Goal: Transaction & Acquisition: Obtain resource

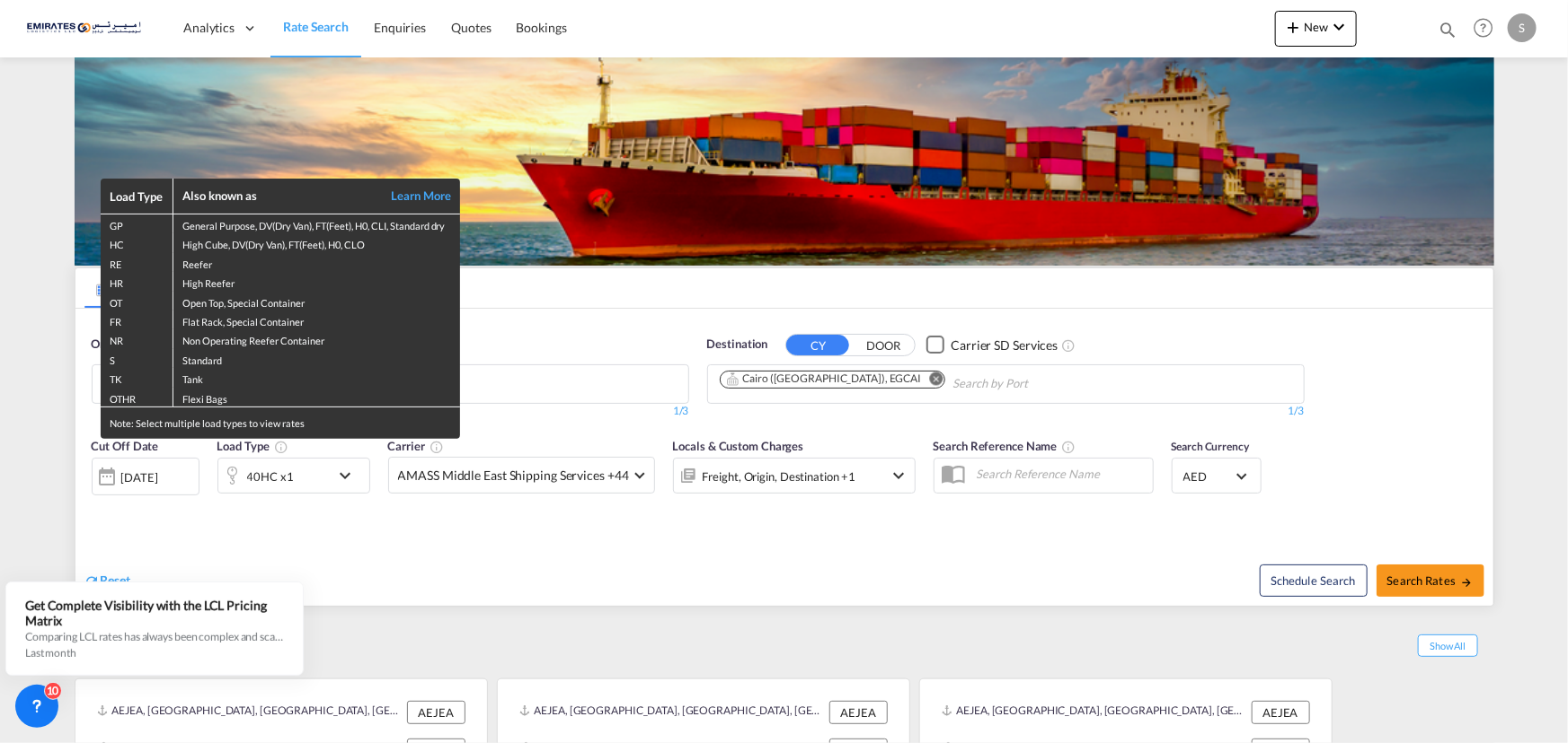
click at [869, 379] on div "Load Type Also known as Learn More GP General Purpose, DV(Dry Van), FT(Feet), H…" at bounding box center [784, 371] width 1568 height 743
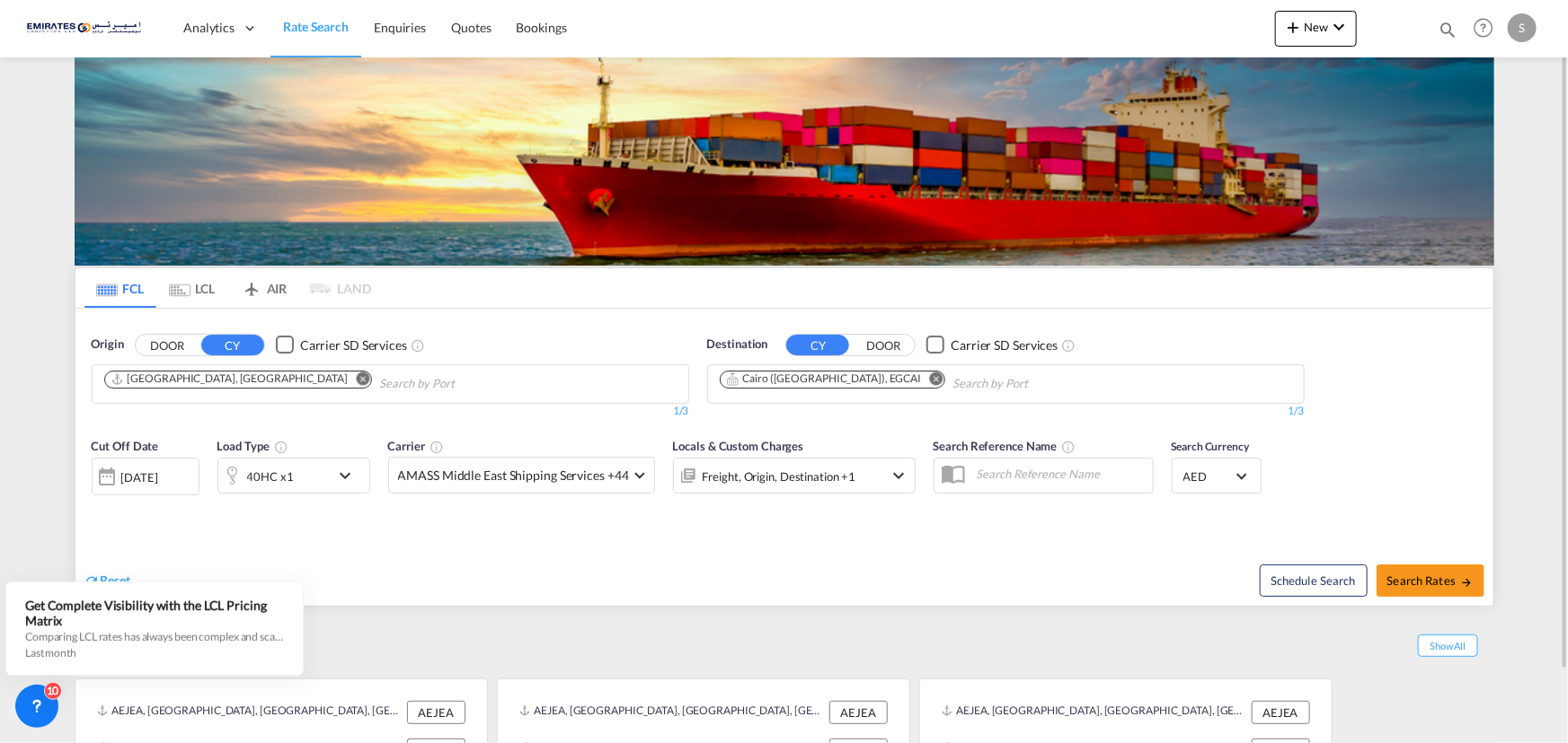
click at [929, 377] on md-icon "Remove" at bounding box center [936, 379] width 13 height 13
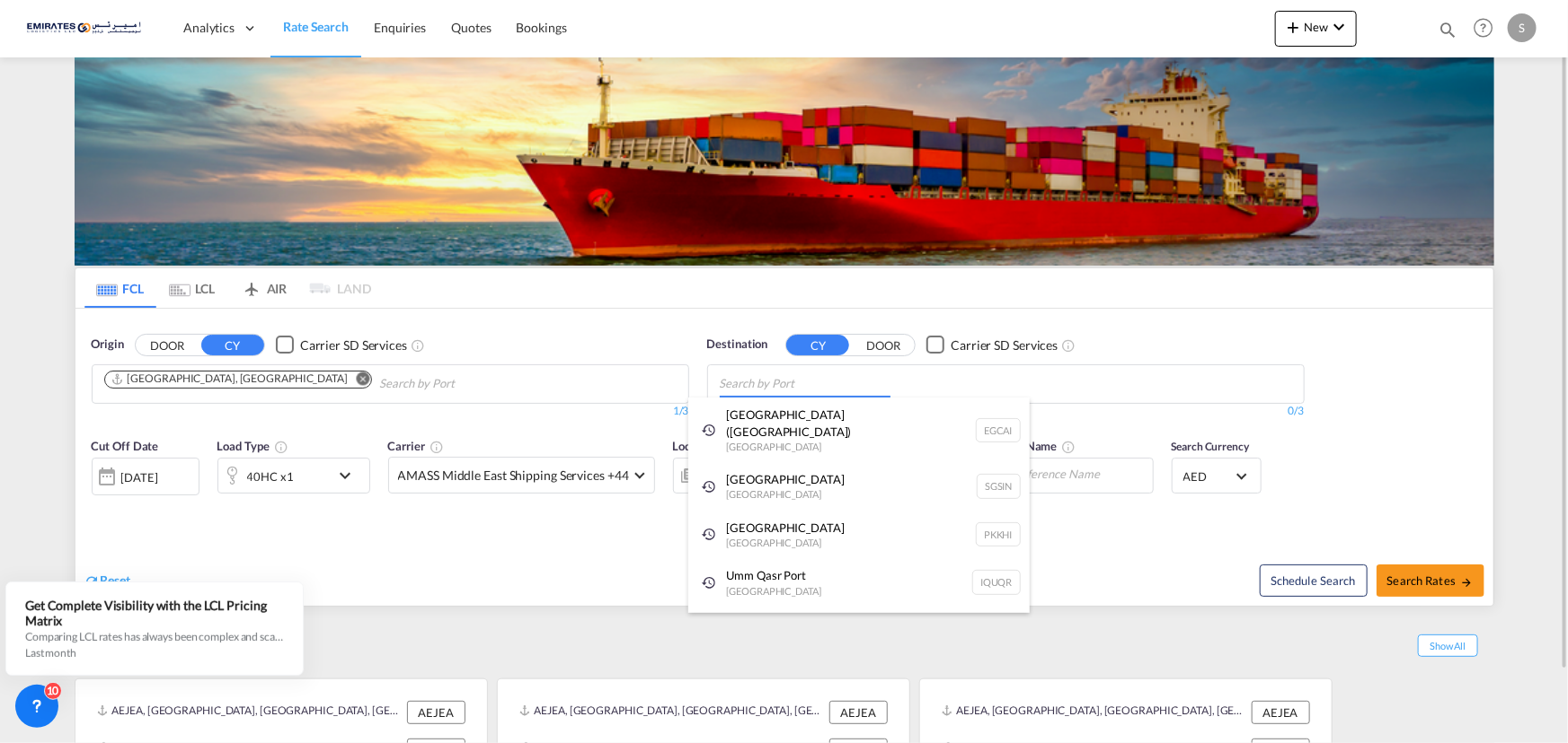
click at [839, 380] on body "Analytics Dashboard Rate Search Enquiries Quotes Bookings" at bounding box center [784, 371] width 1568 height 743
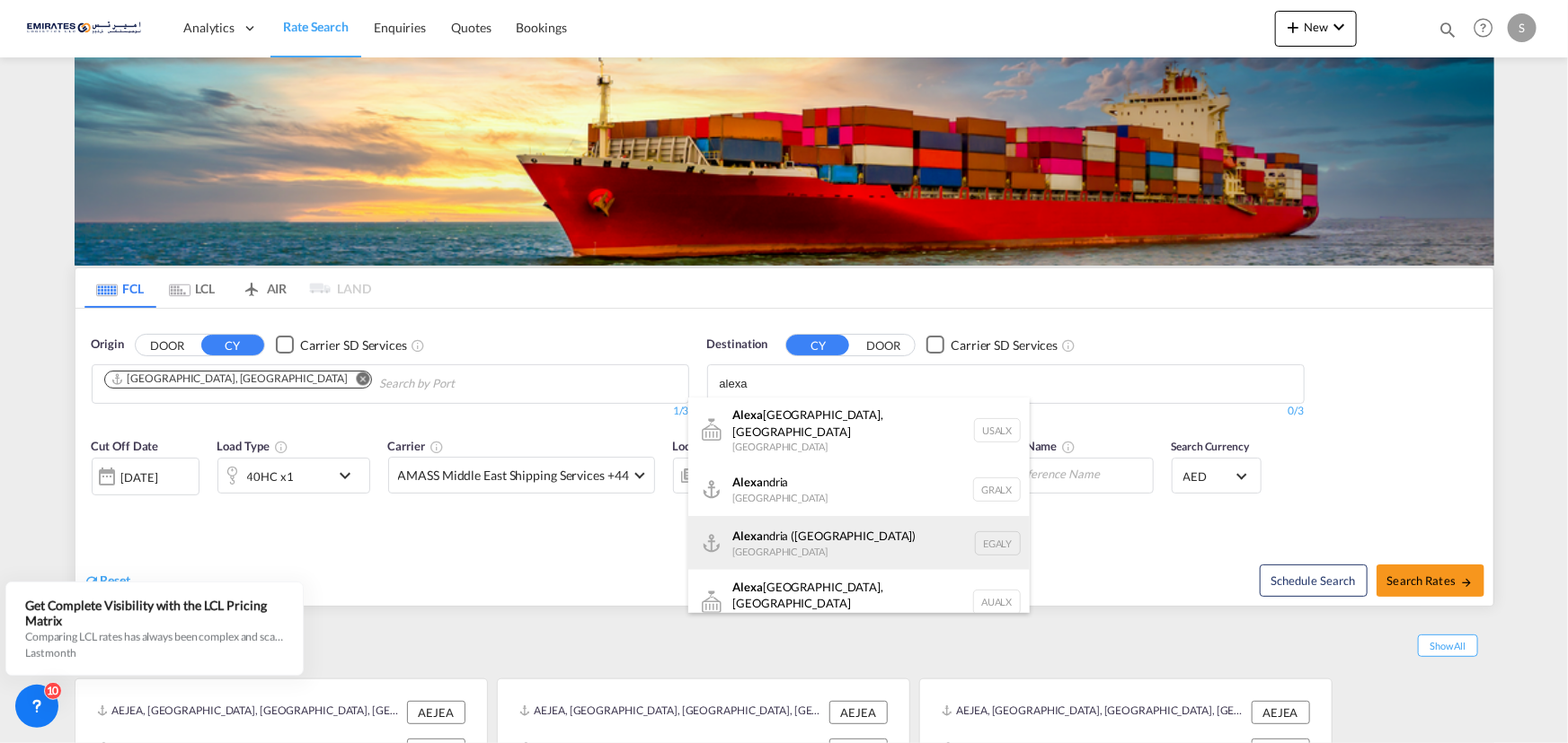
type input "alexa"
click at [769, 533] on div "[PERSON_NAME] ([GEOGRAPHIC_DATA]) [GEOGRAPHIC_DATA] EGALY" at bounding box center [858, 542] width 341 height 54
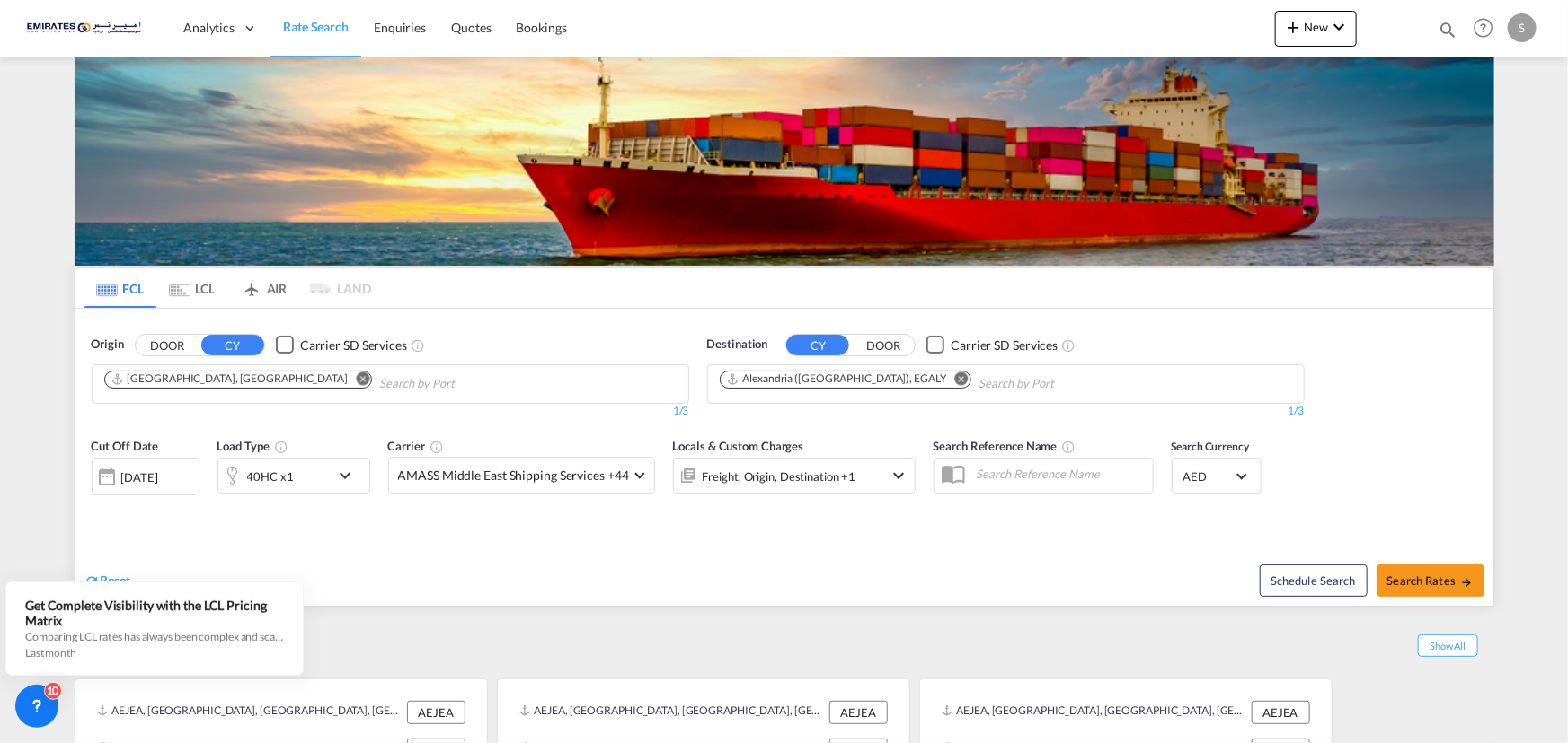
click at [158, 476] on div "[DATE]" at bounding box center [139, 477] width 37 height 16
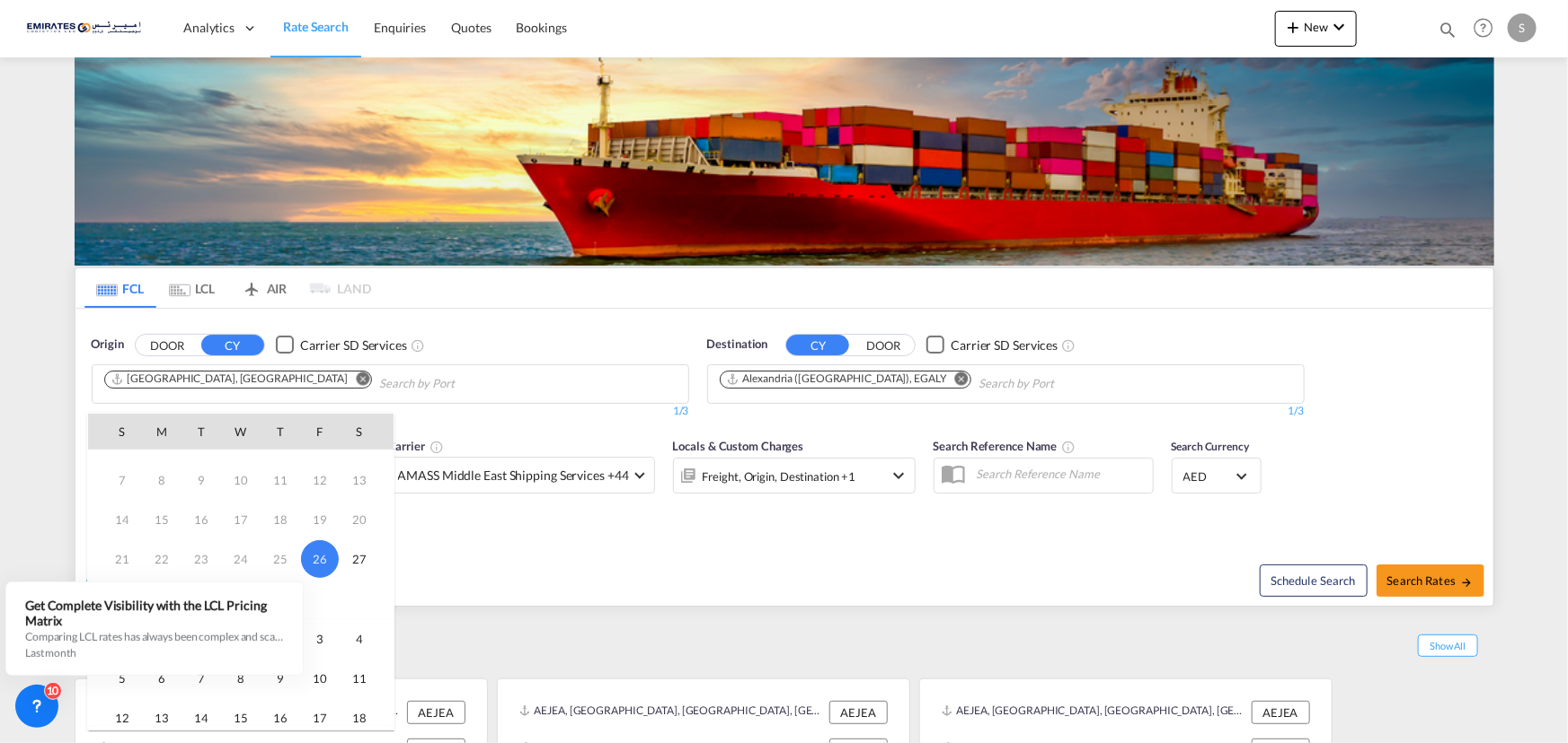
scroll to position [163, 0]
click at [213, 510] on span "30" at bounding box center [202, 506] width 36 height 36
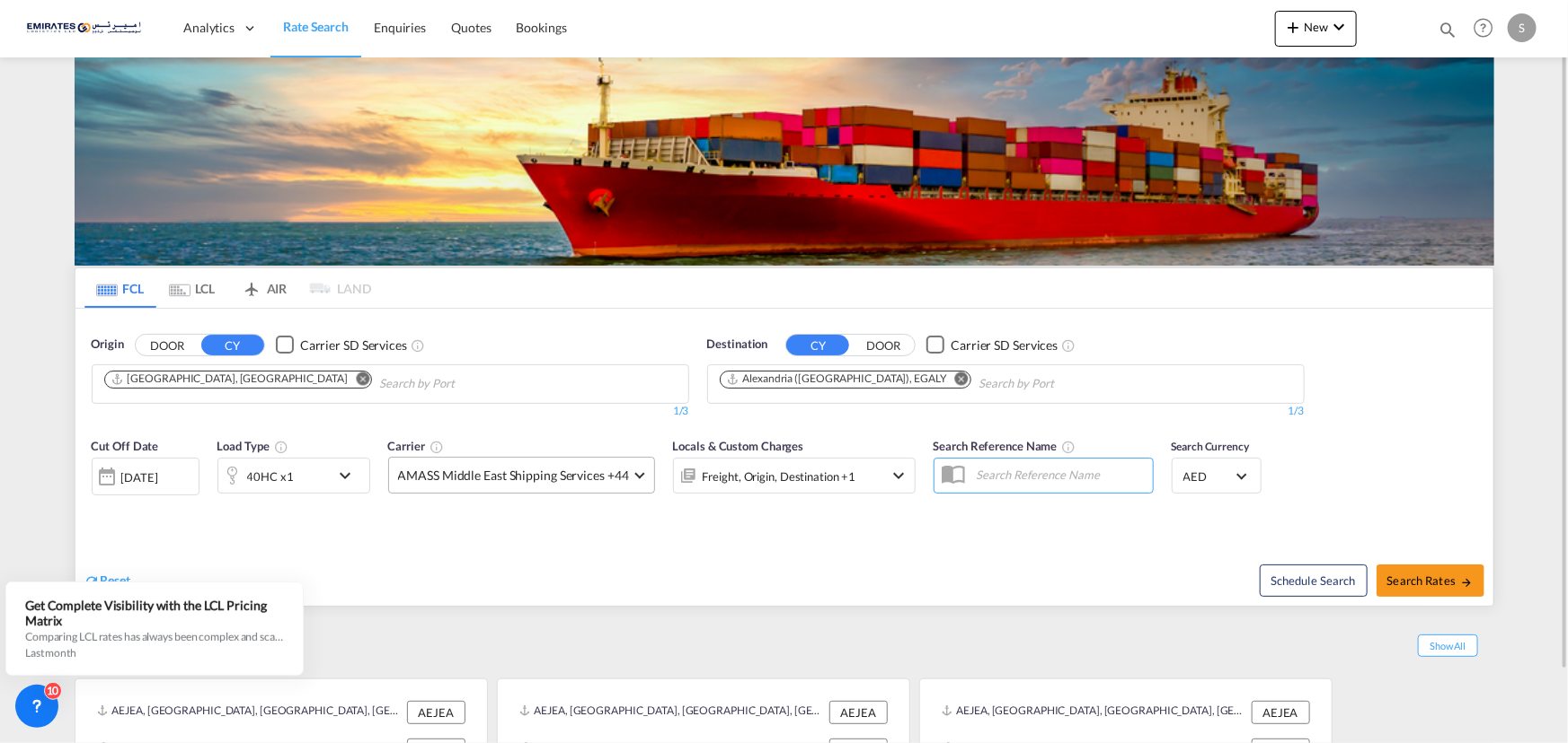
click at [580, 469] on span "AMASS Middle East Shipping Services +44" at bounding box center [513, 476] width 231 height 18
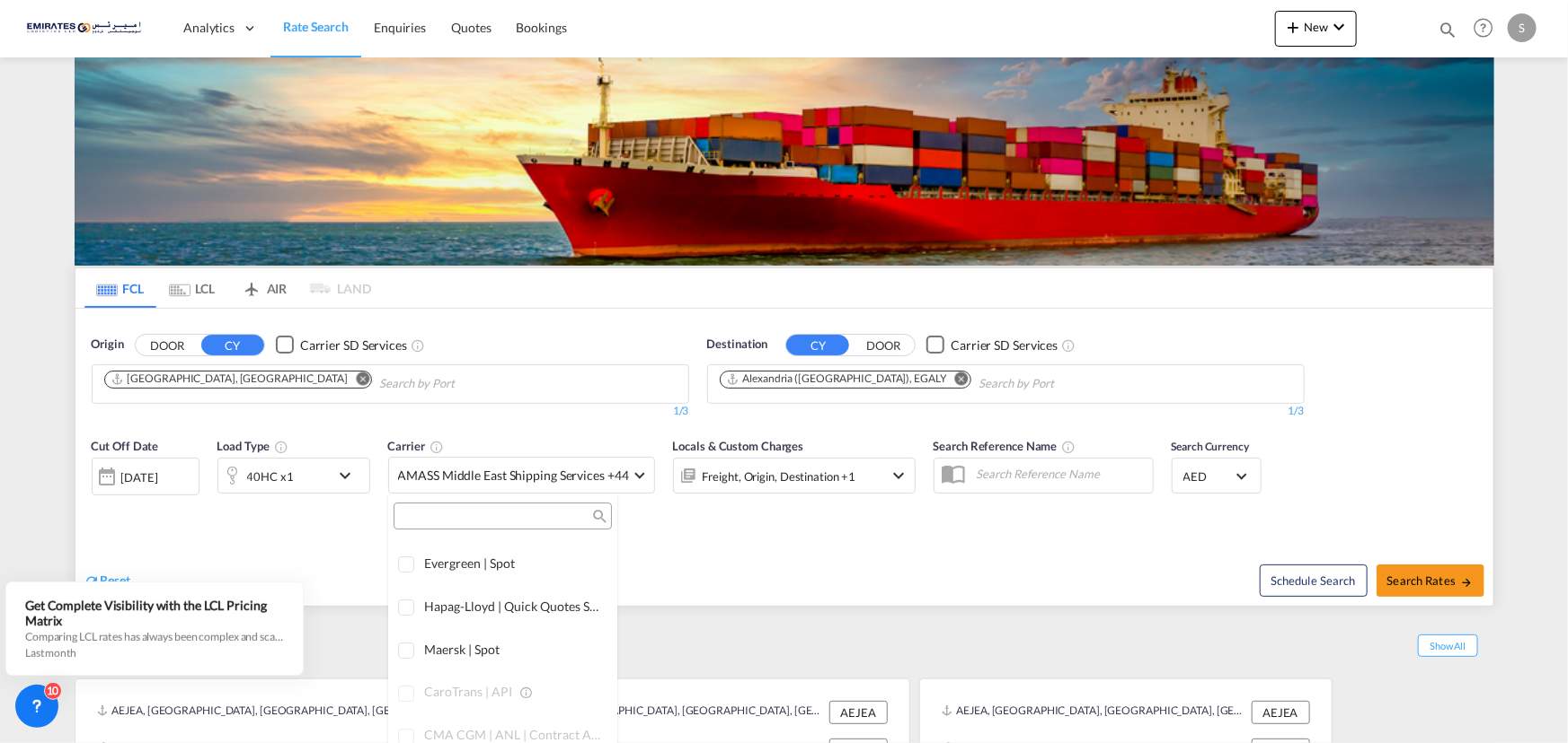
scroll to position [0, 0]
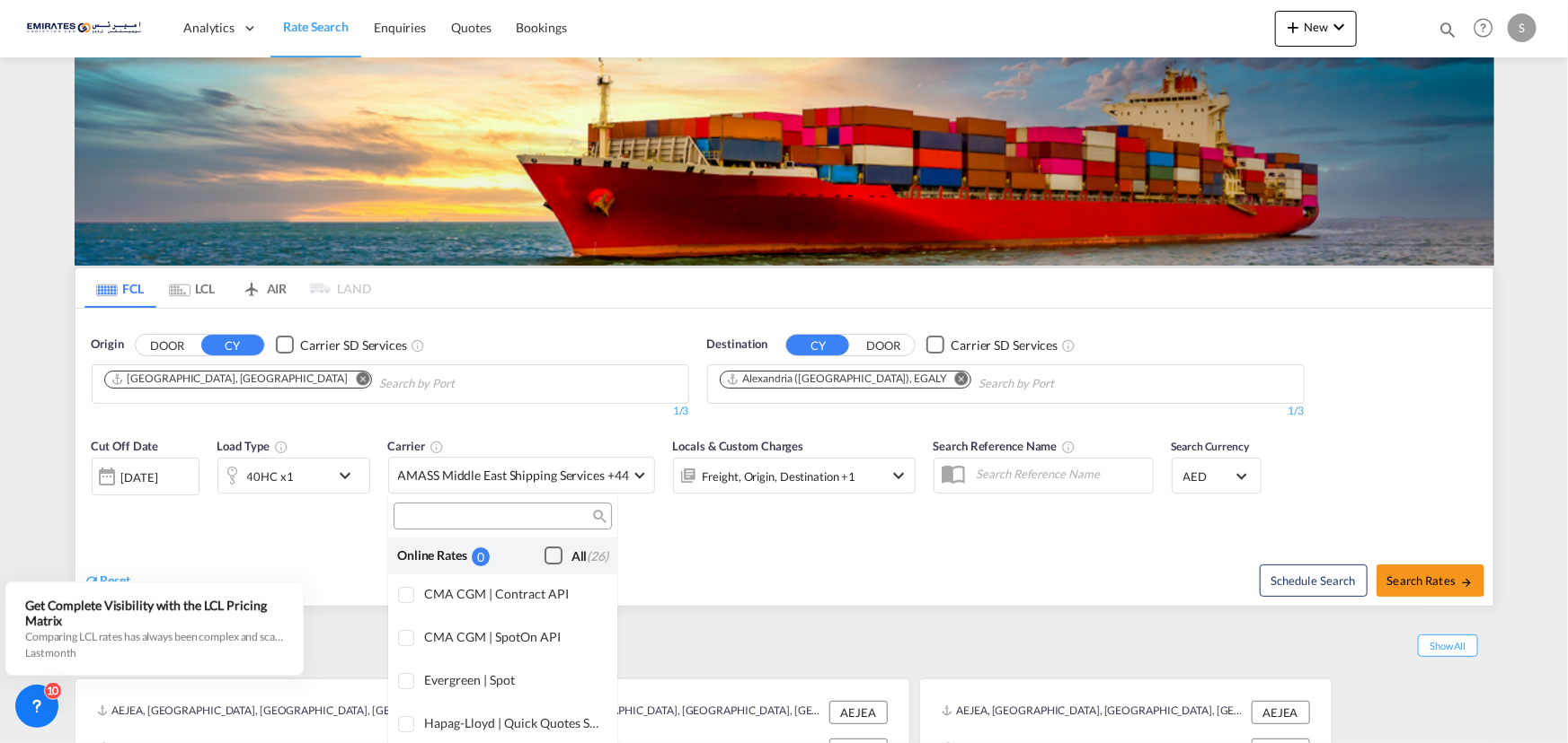
click at [545, 557] on div "Checkbox No Ink" at bounding box center [553, 556] width 18 height 18
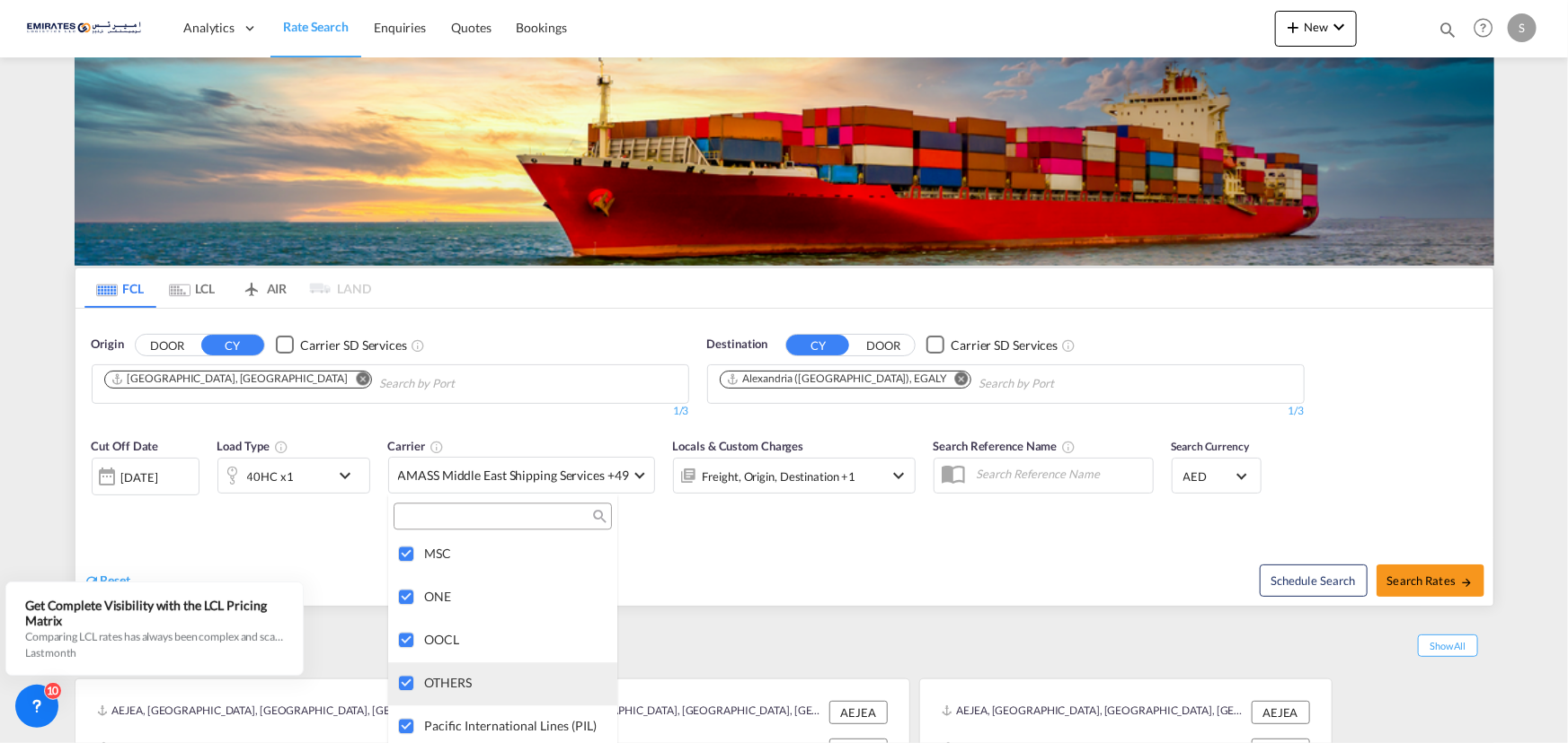
scroll to position [2884, 0]
click at [1421, 585] on md-backdrop at bounding box center [784, 371] width 1568 height 743
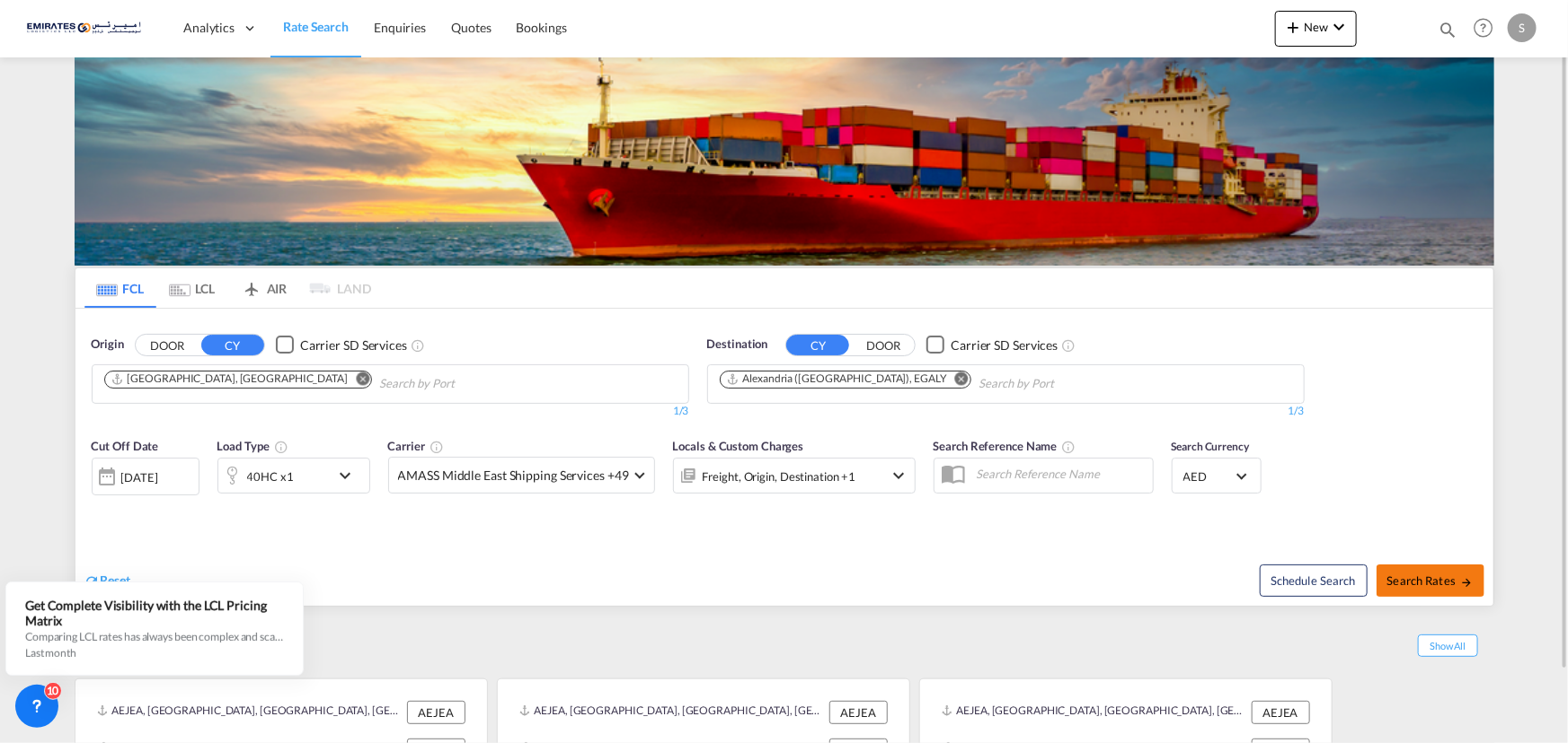
click at [1421, 585] on span "Search Rates" at bounding box center [1430, 580] width 87 height 14
type input "AEJEA to EGALY / [DATE]"
click at [158, 476] on div "[DATE]" at bounding box center [139, 477] width 37 height 16
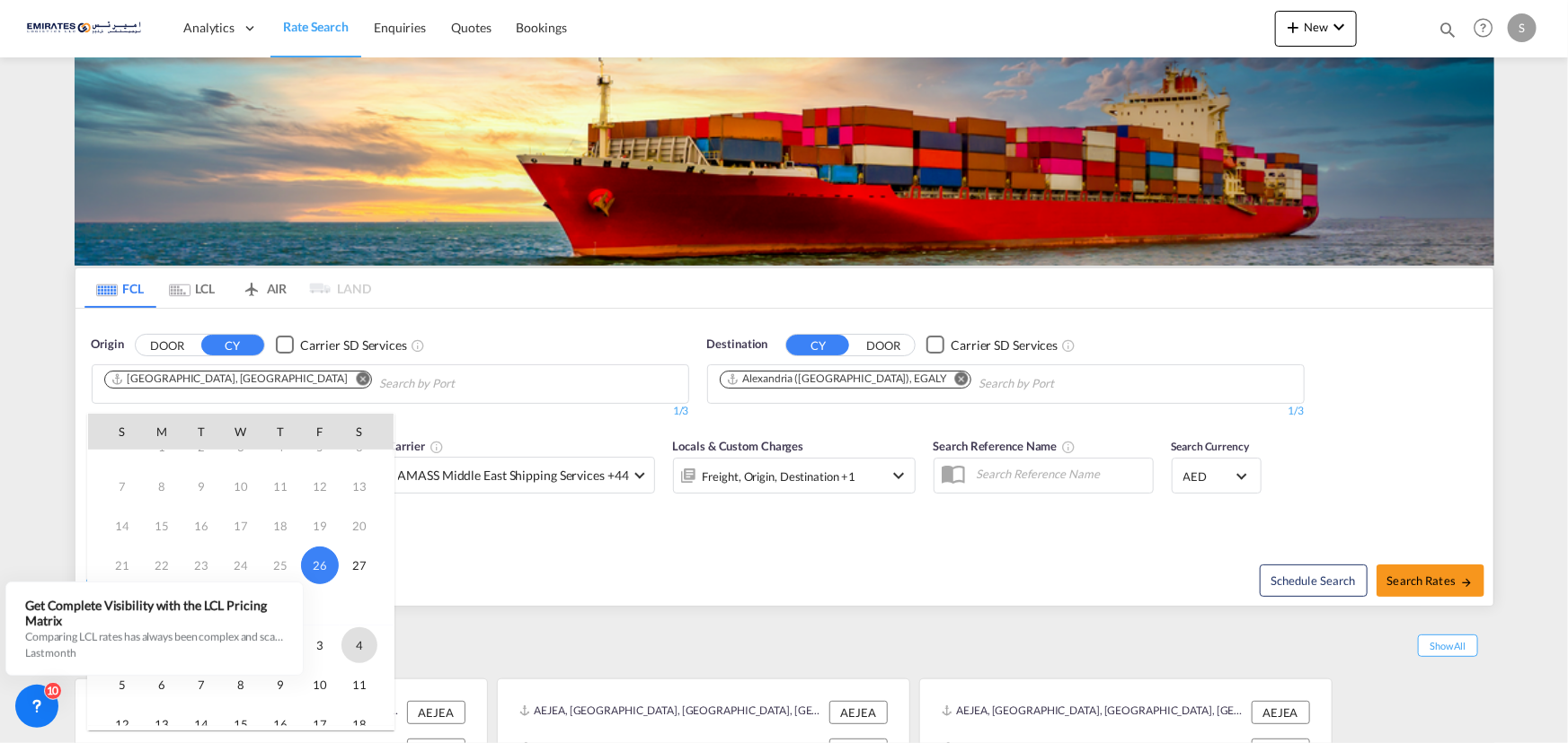
scroll to position [81, 0]
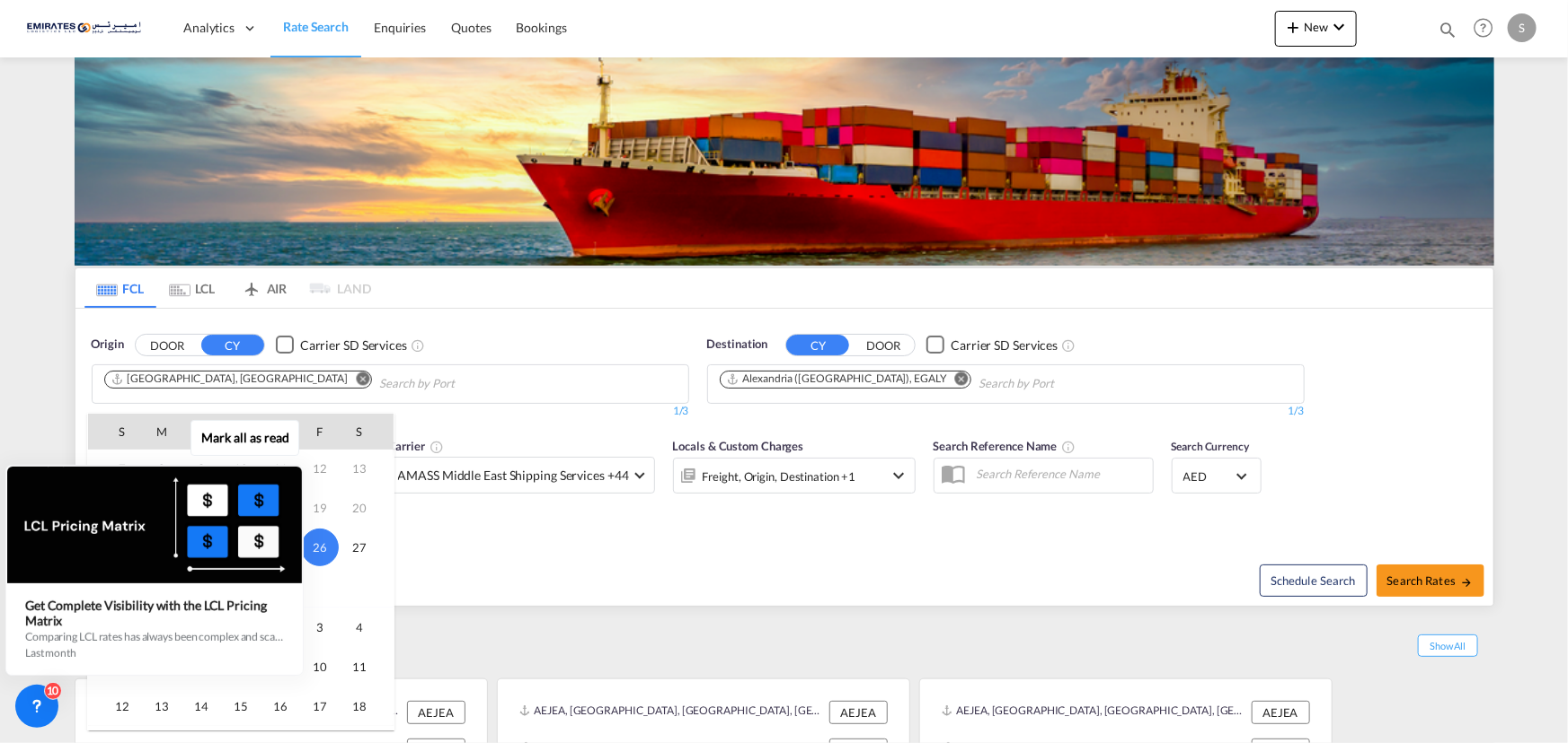
click at [319, 672] on div "Mark all as read Get Complete Visibility with the LCL Pricing Matrix Comparing …" at bounding box center [158, 552] width 325 height 249
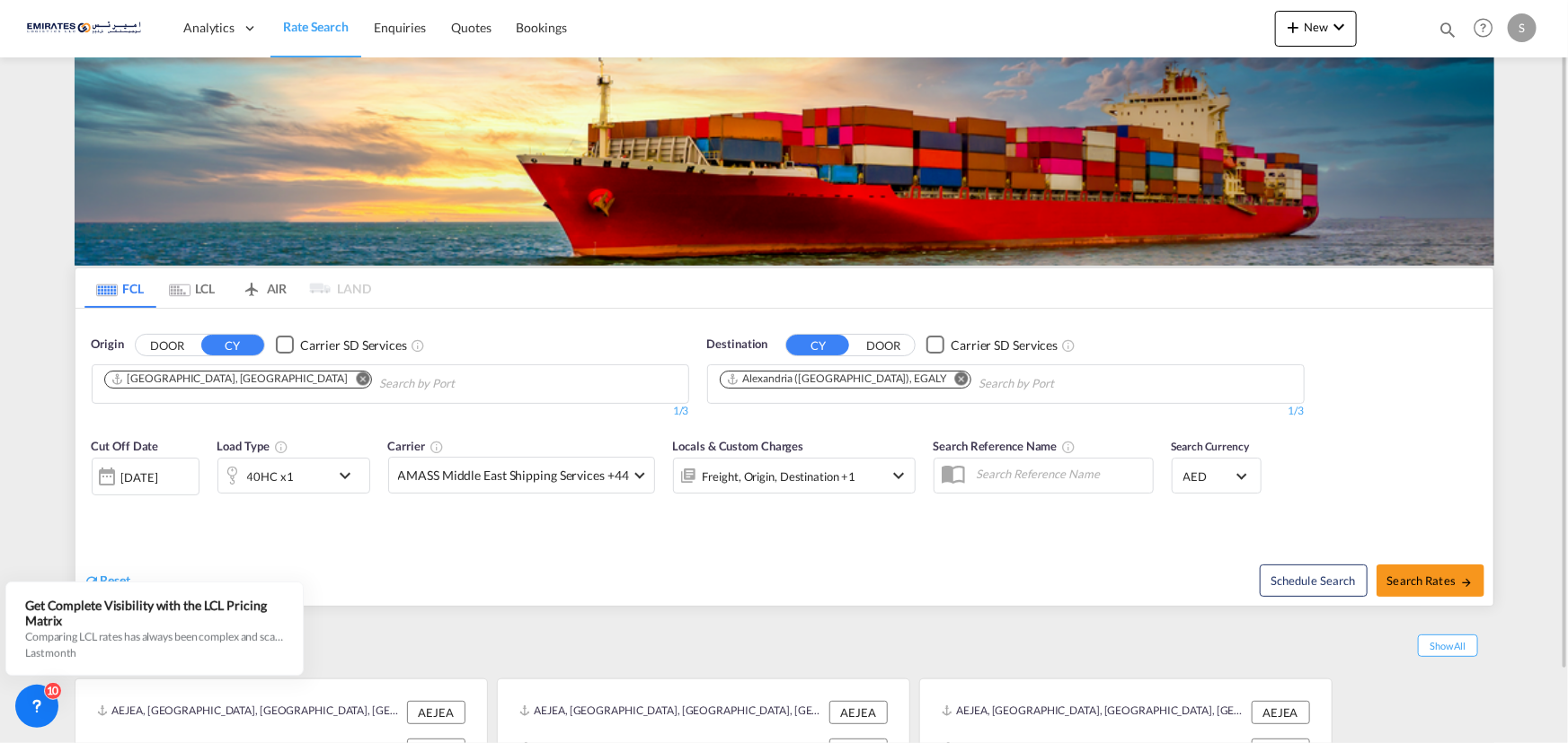
click at [187, 478] on div "[DATE]" at bounding box center [145, 476] width 107 height 38
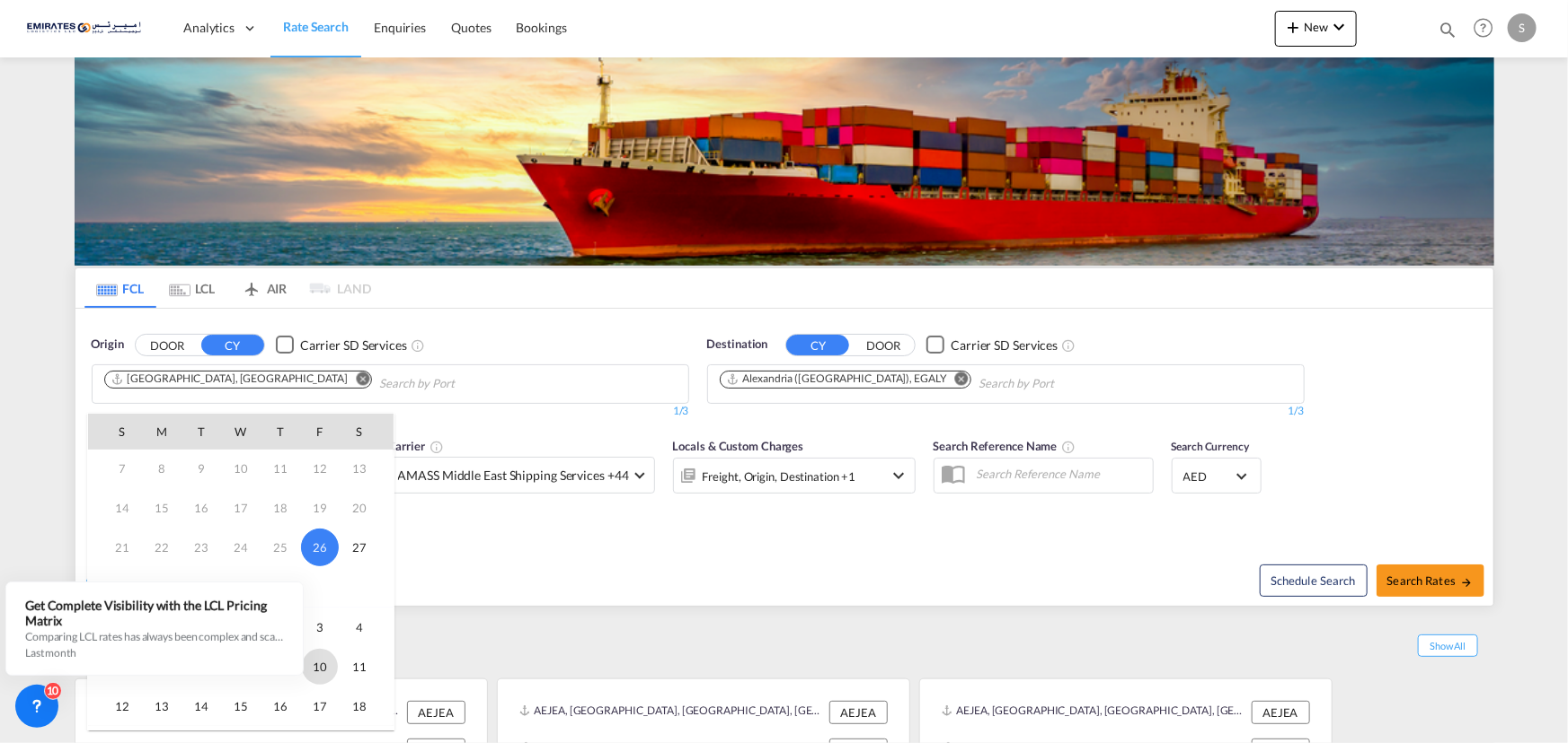
click at [324, 668] on span "10" at bounding box center [319, 667] width 36 height 36
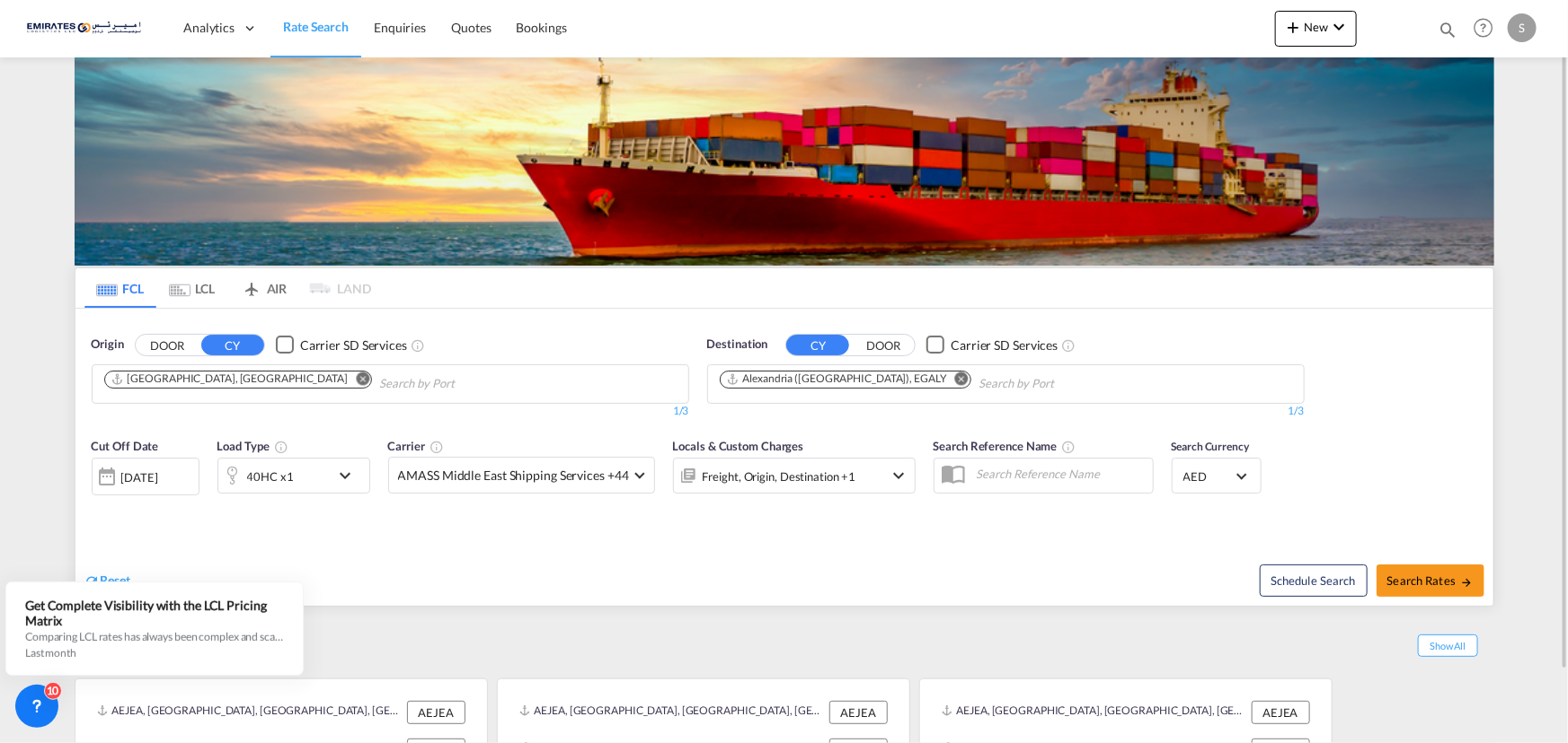
click at [301, 475] on div "40HC x1" at bounding box center [274, 476] width 111 height 36
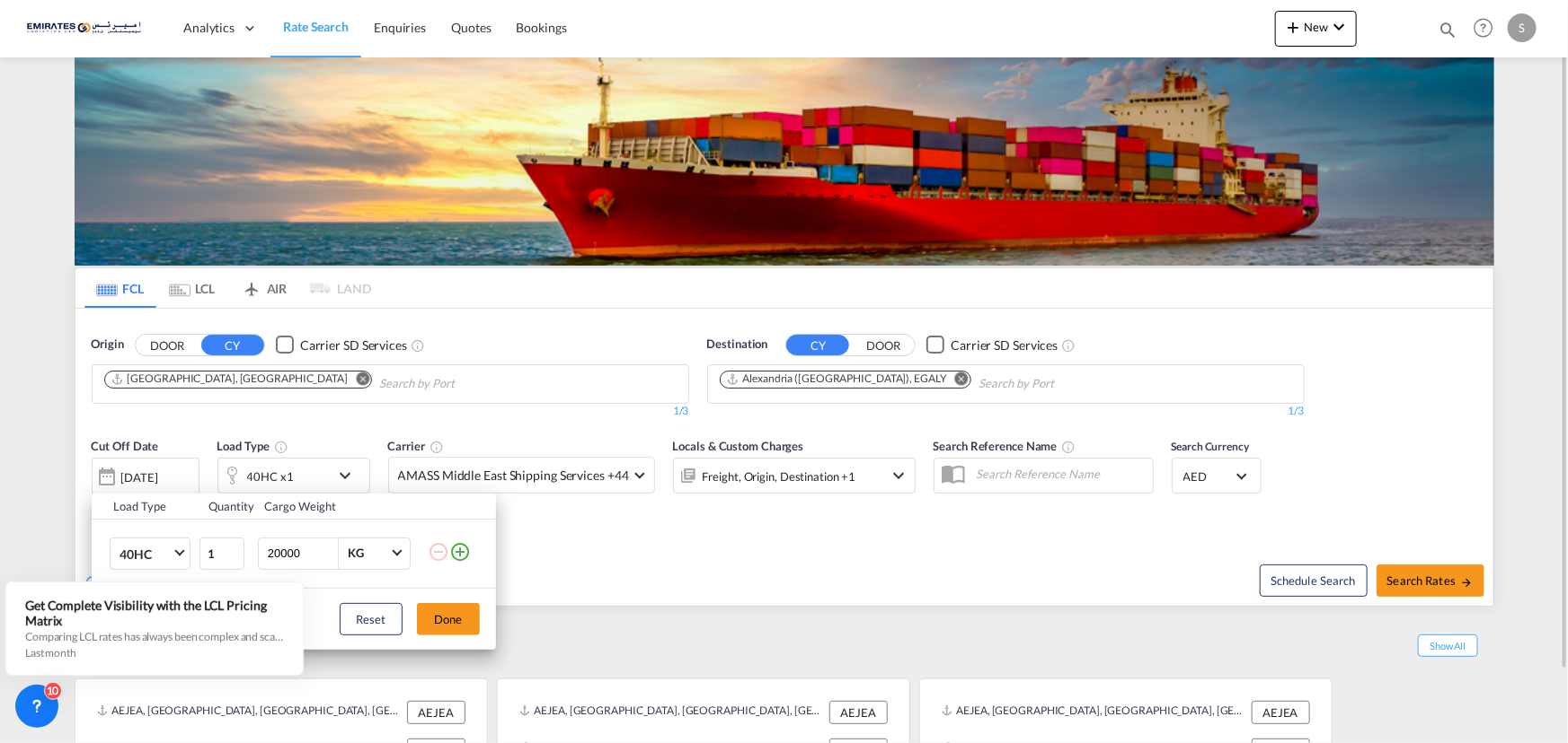
click at [301, 475] on div "Load Type Quantity Cargo Weight 40HC 20GP 40GP 40HC 45HC 20RE 40RE 40HR 20OT 40…" at bounding box center [784, 371] width 1568 height 743
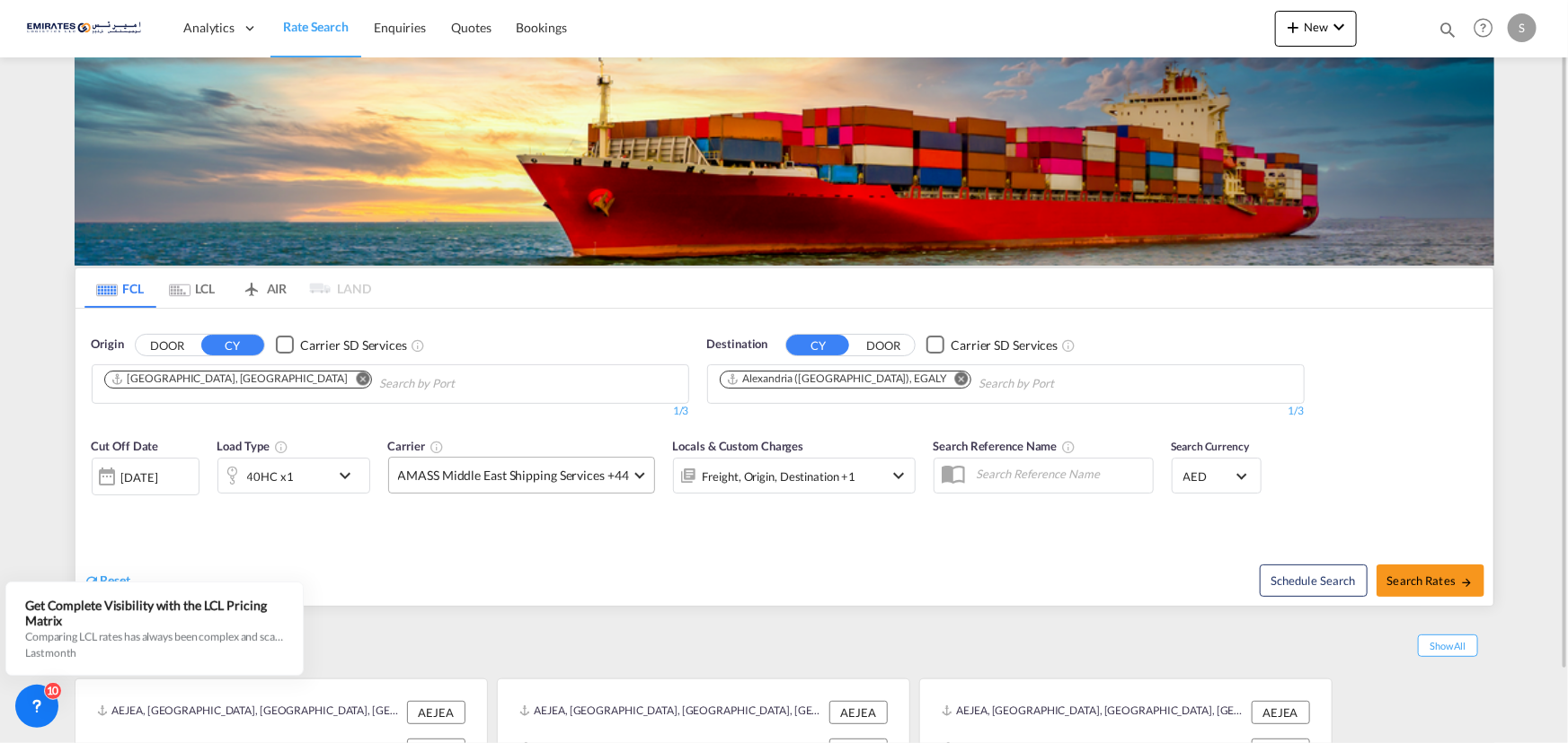
click at [615, 473] on span "AMASS Middle East Shipping Services +44" at bounding box center [513, 476] width 231 height 18
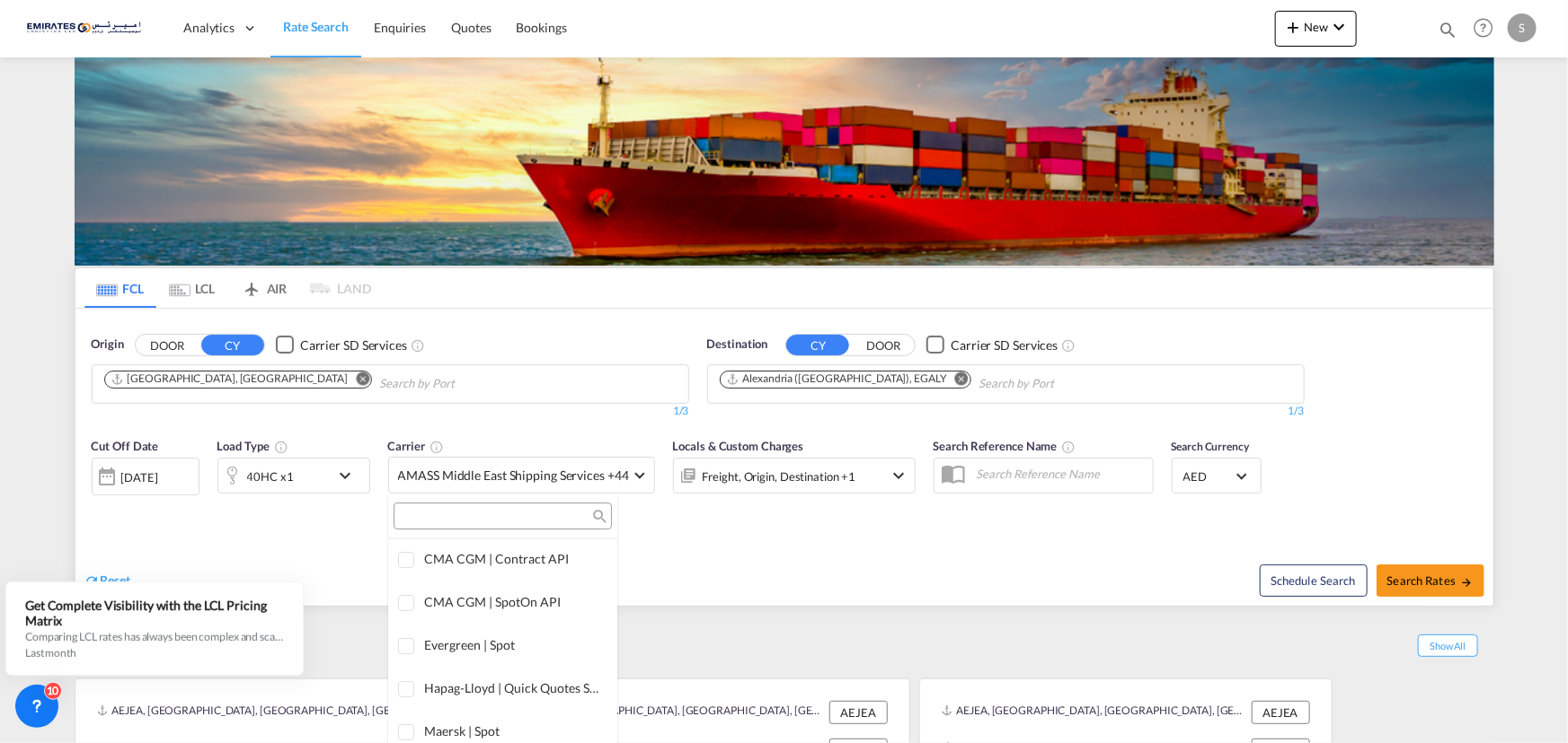
scroll to position [0, 0]
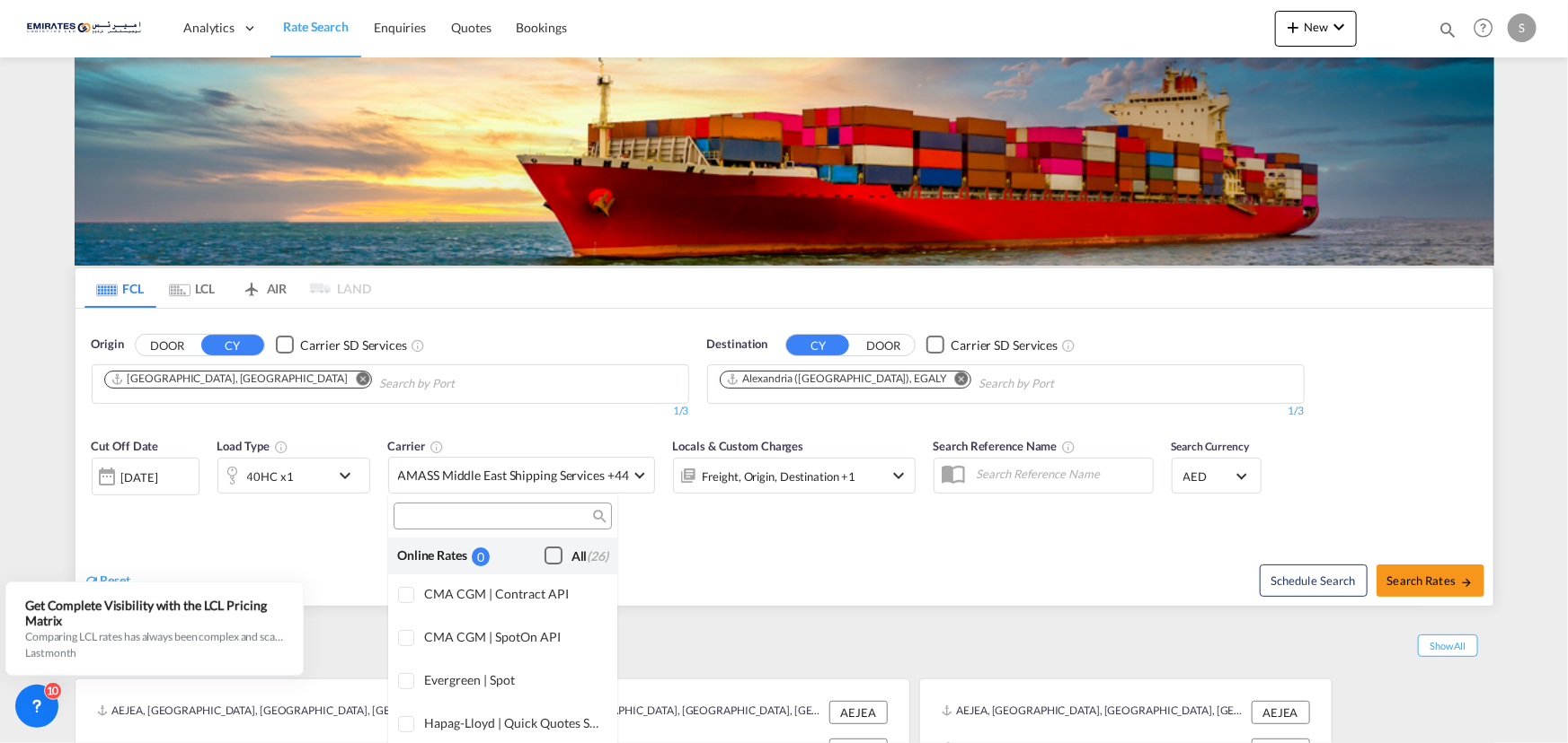
click at [545, 557] on div "Checkbox No Ink" at bounding box center [553, 556] width 18 height 18
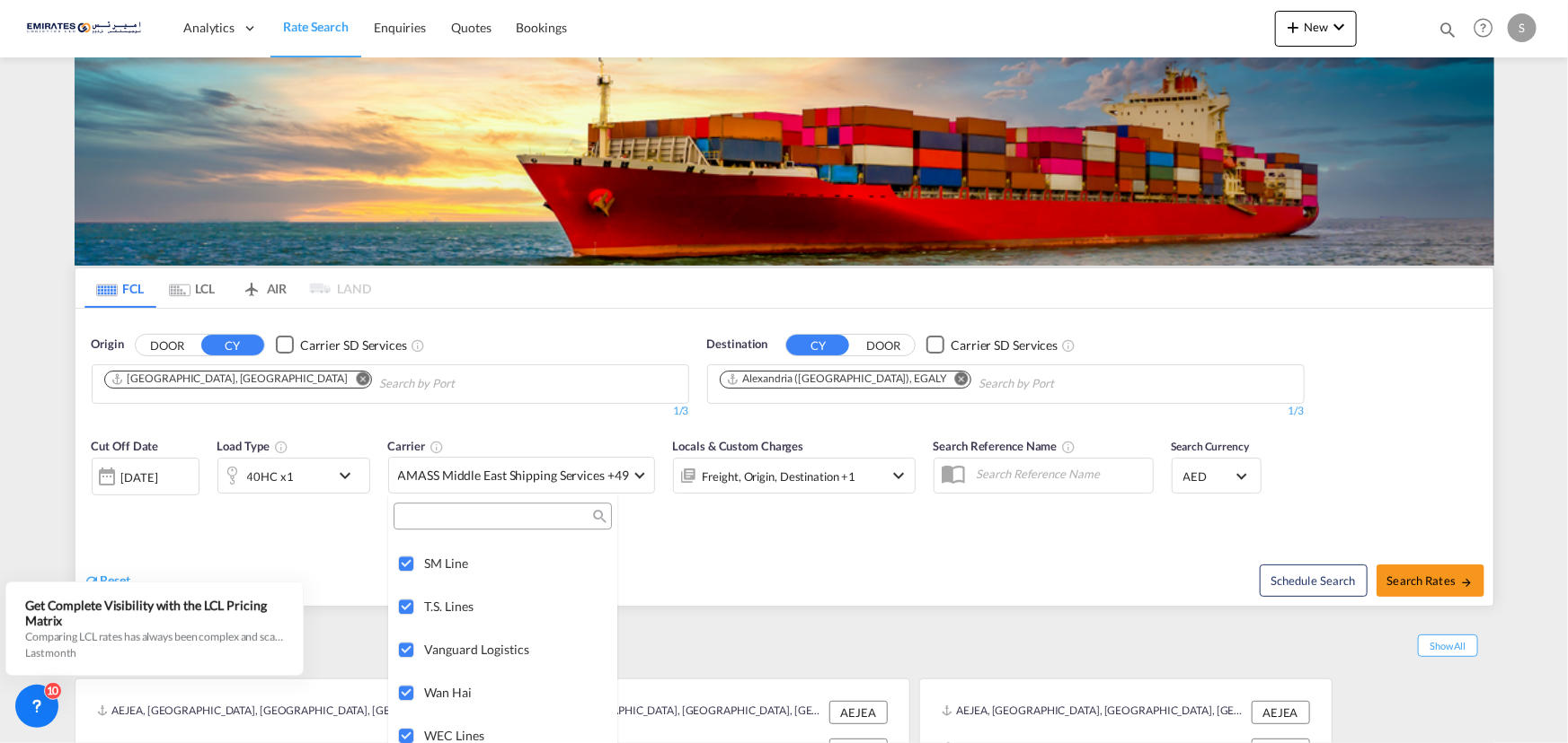
scroll to position [2884, 0]
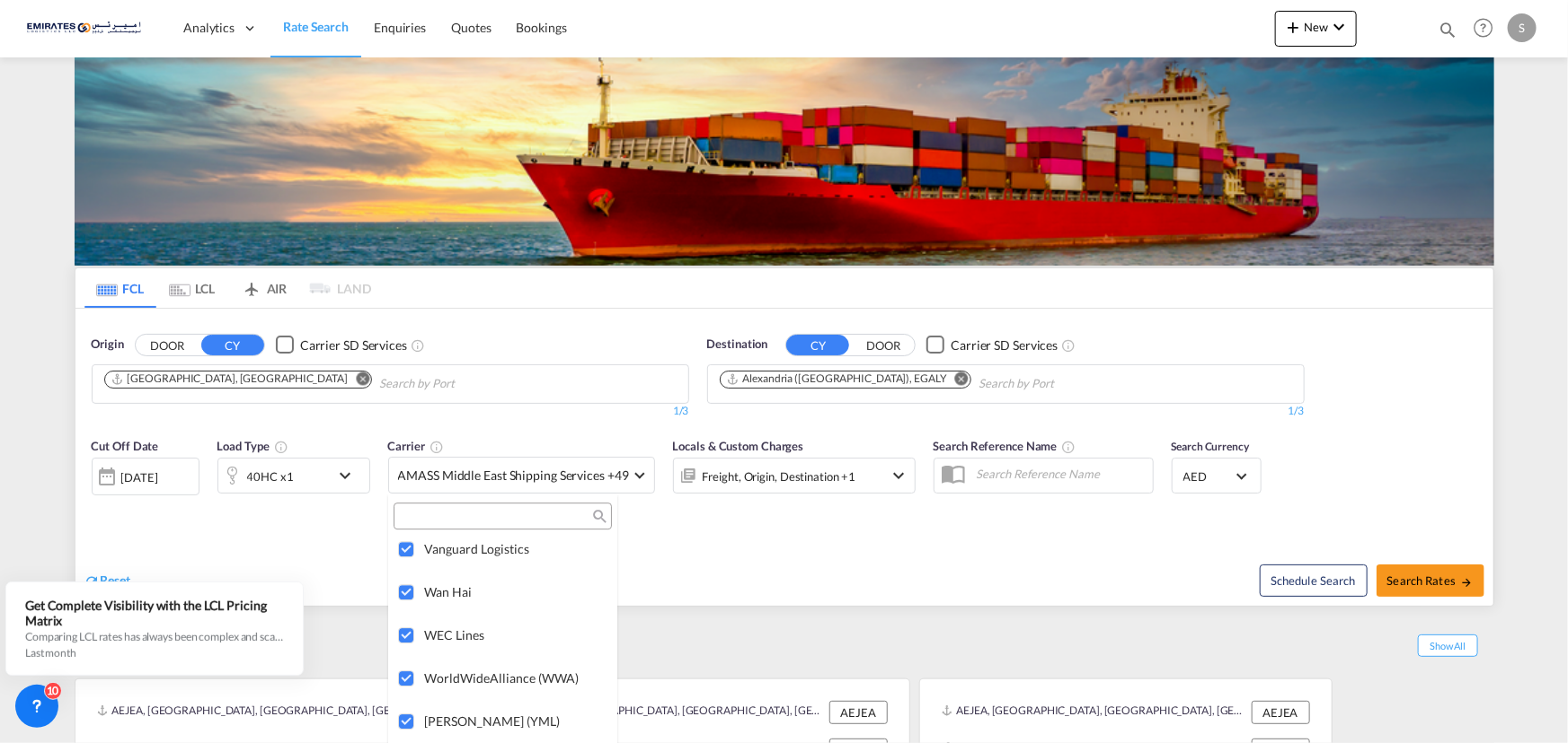
click at [777, 575] on md-backdrop at bounding box center [784, 371] width 1568 height 743
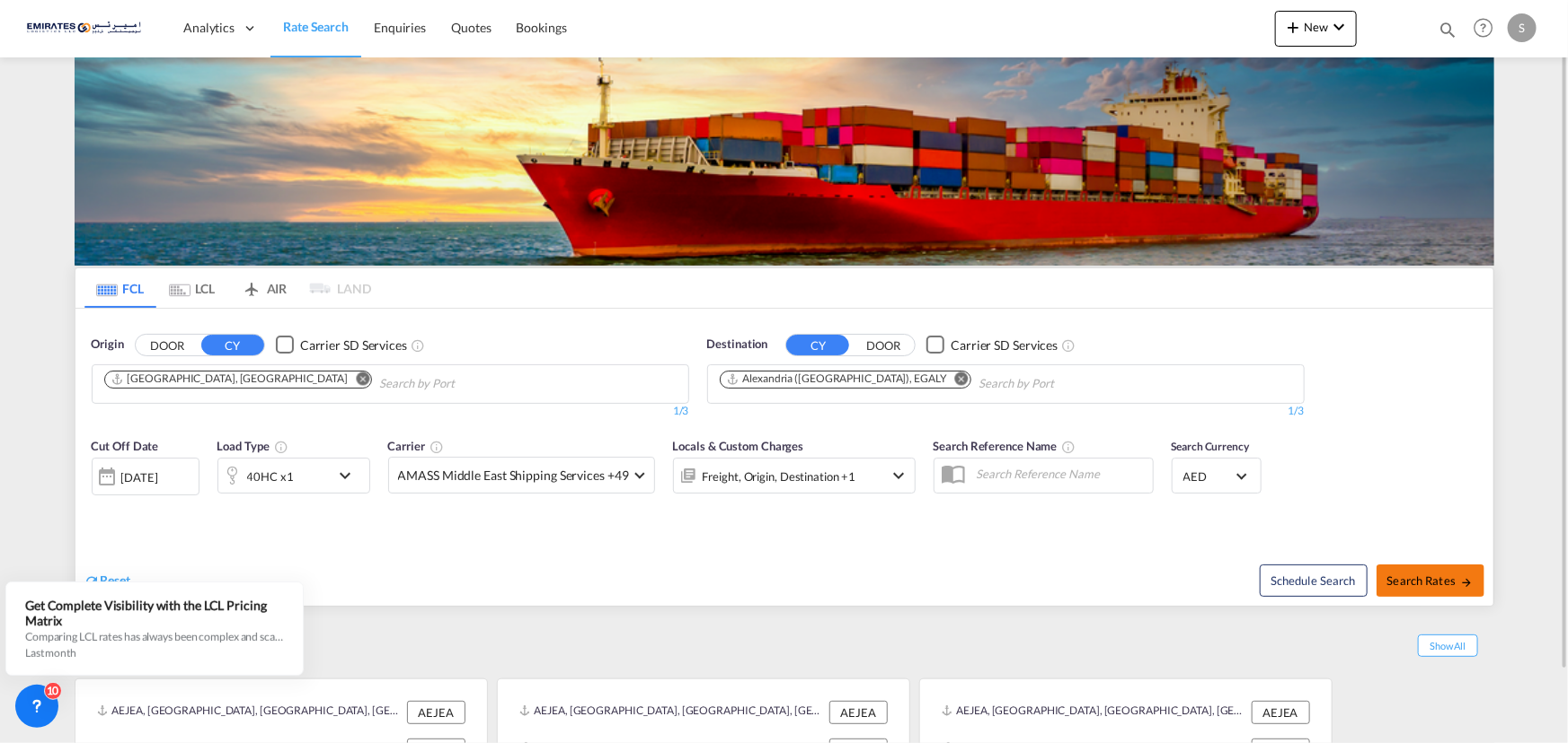
click at [1438, 588] on button "Search Rates" at bounding box center [1430, 581] width 107 height 32
type input "AEJEA to EGALY / [DATE]"
